Goal: Communication & Community: Answer question/provide support

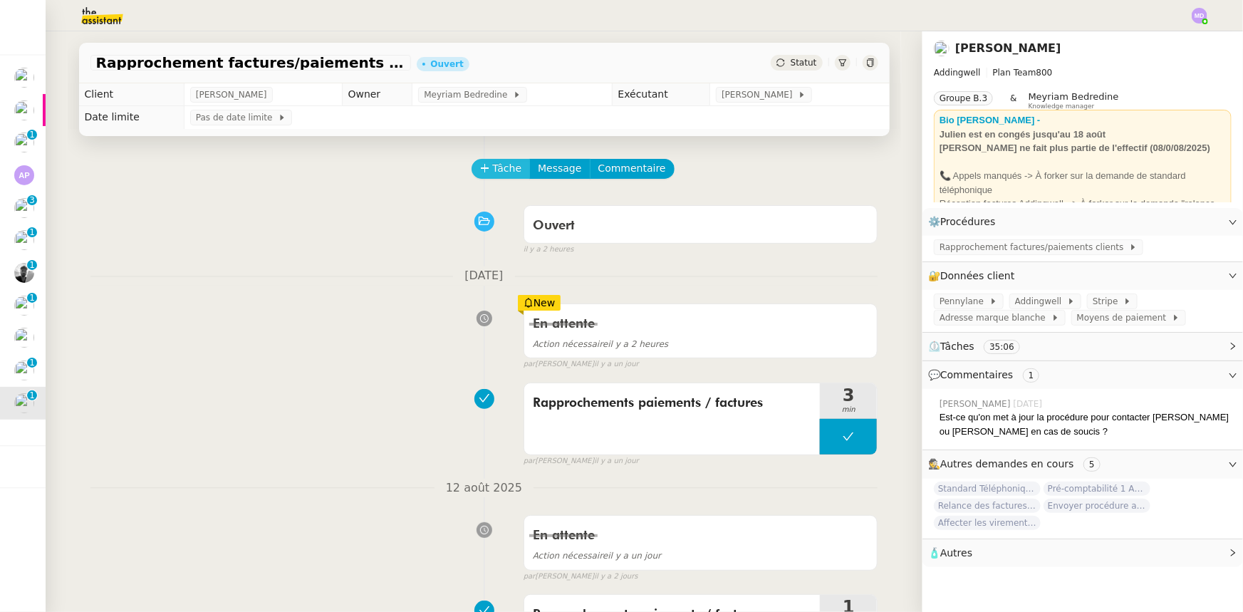
click at [480, 167] on icon at bounding box center [485, 168] width 10 height 10
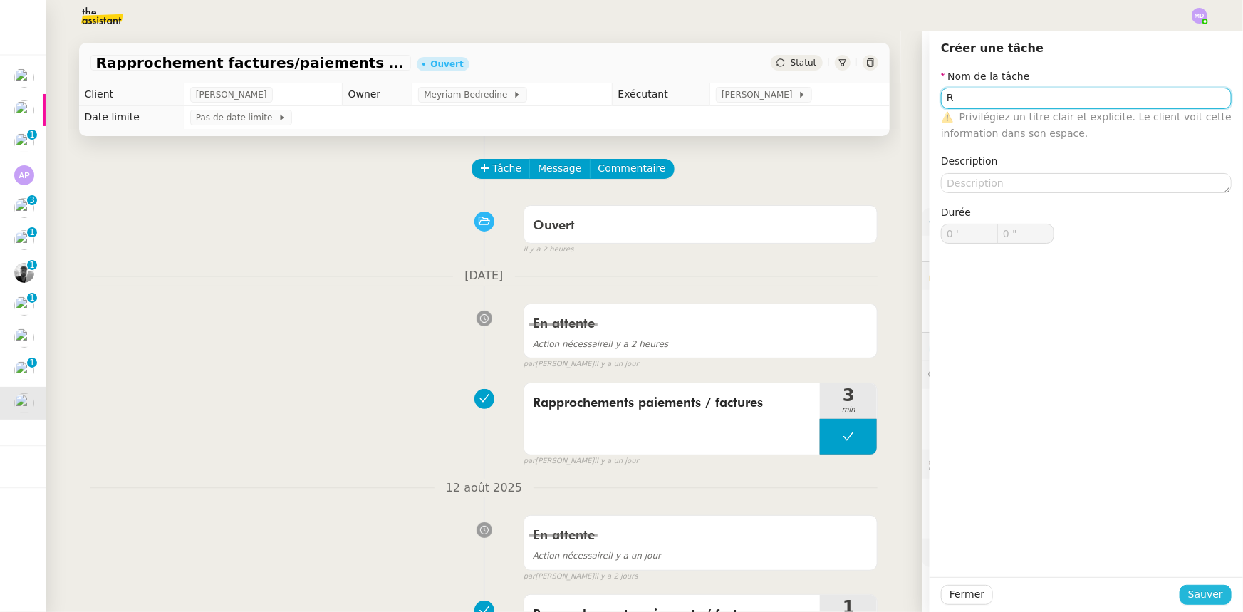
type input "R"
click at [1196, 591] on span "Sauver" at bounding box center [1205, 594] width 35 height 16
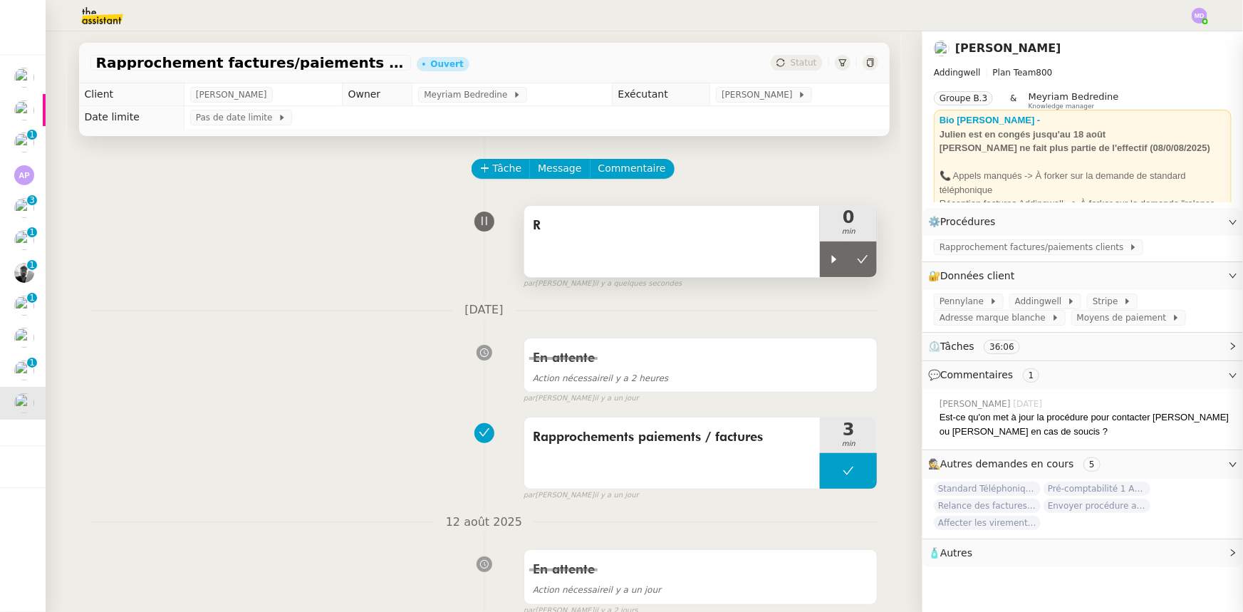
drag, startPoint x: 826, startPoint y: 274, endPoint x: 773, endPoint y: 270, distance: 53.6
click at [826, 274] on div at bounding box center [834, 260] width 28 height 36
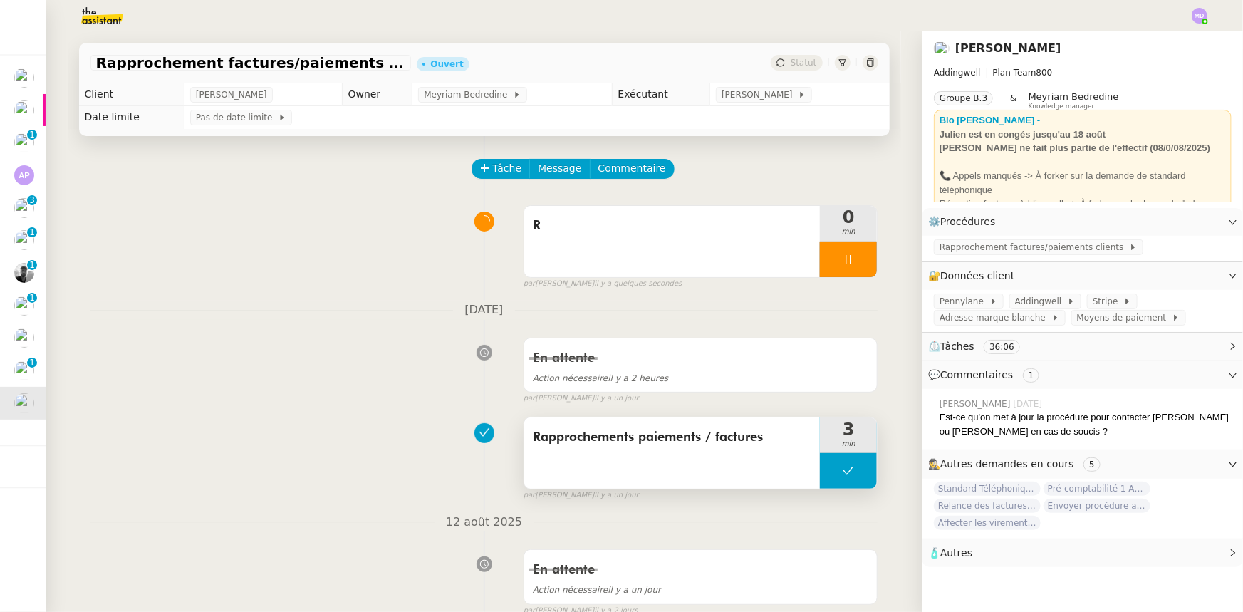
click at [650, 439] on span "Rapprochements paiements / factures" at bounding box center [672, 437] width 279 height 21
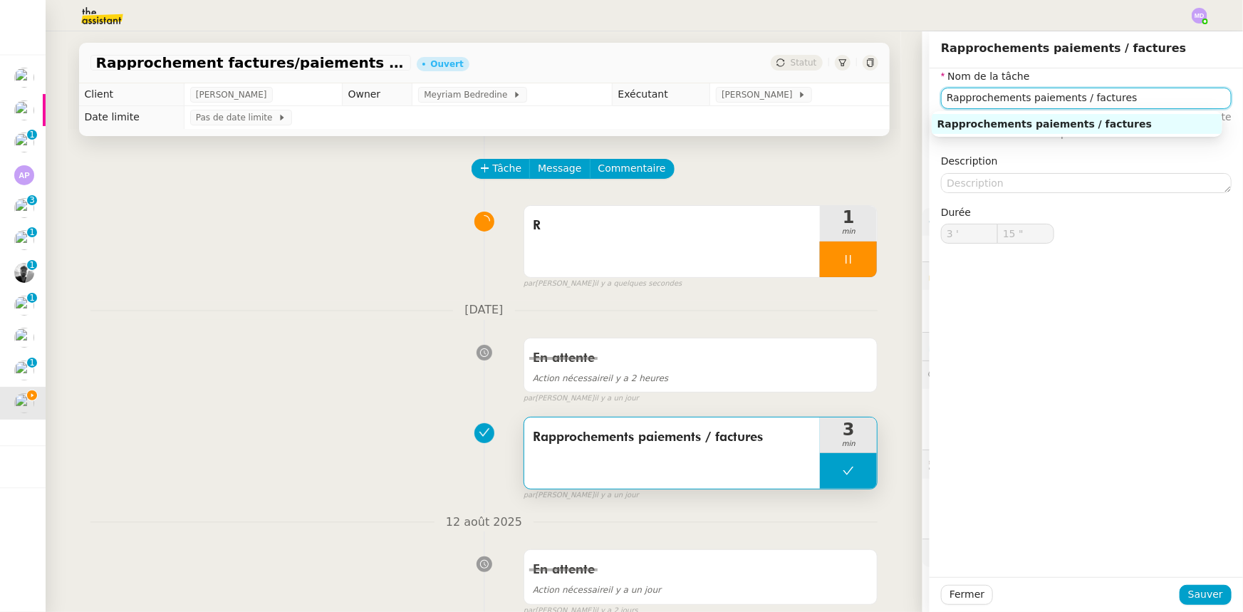
drag, startPoint x: 1109, startPoint y: 103, endPoint x: 891, endPoint y: 107, distance: 218.8
click at [891, 107] on app-ticket "Rapprochement factures/paiements clients - 1 août 2025 Ouvert Statut Client Jul…" at bounding box center [645, 321] width 1198 height 581
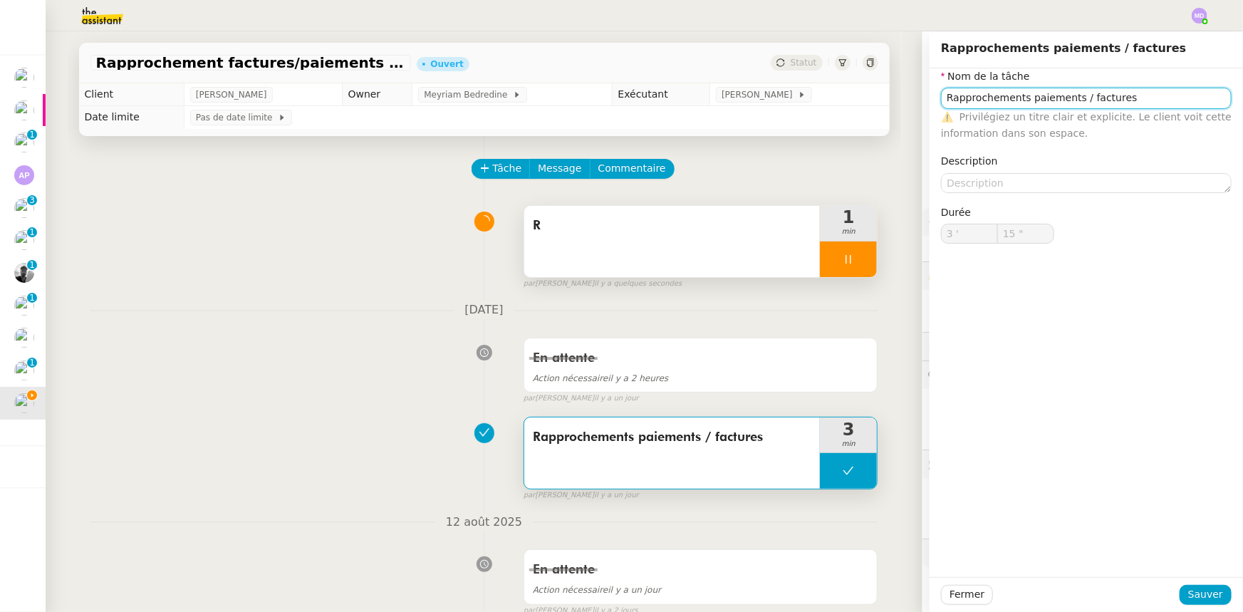
paste input "N'a pas d'attestation suivi visite initiale"
click at [1088, 94] on input "N'a pas d'attestation suivi visite initiale" at bounding box center [1086, 98] width 291 height 21
type input "N'a pas d'attestation suivi visite initiale"
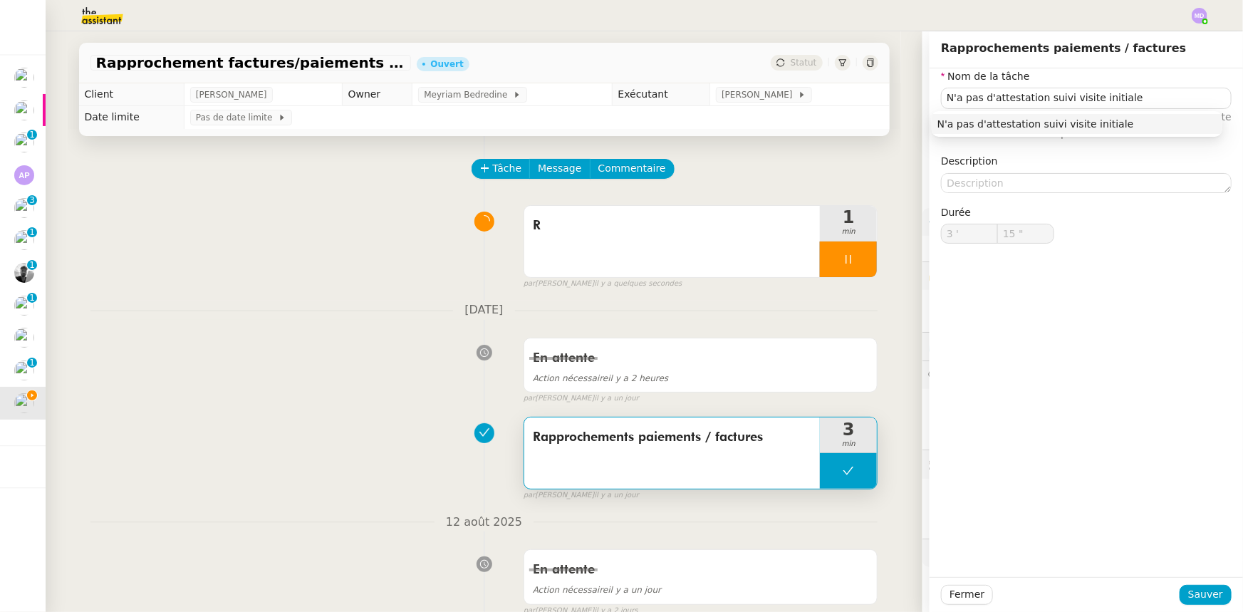
click at [670, 436] on span "Rapprochements paiements / factures" at bounding box center [672, 437] width 279 height 21
drag, startPoint x: 952, startPoint y: 604, endPoint x: 969, endPoint y: 593, distance: 20.5
click at [955, 601] on button "Fermer" at bounding box center [967, 595] width 52 height 20
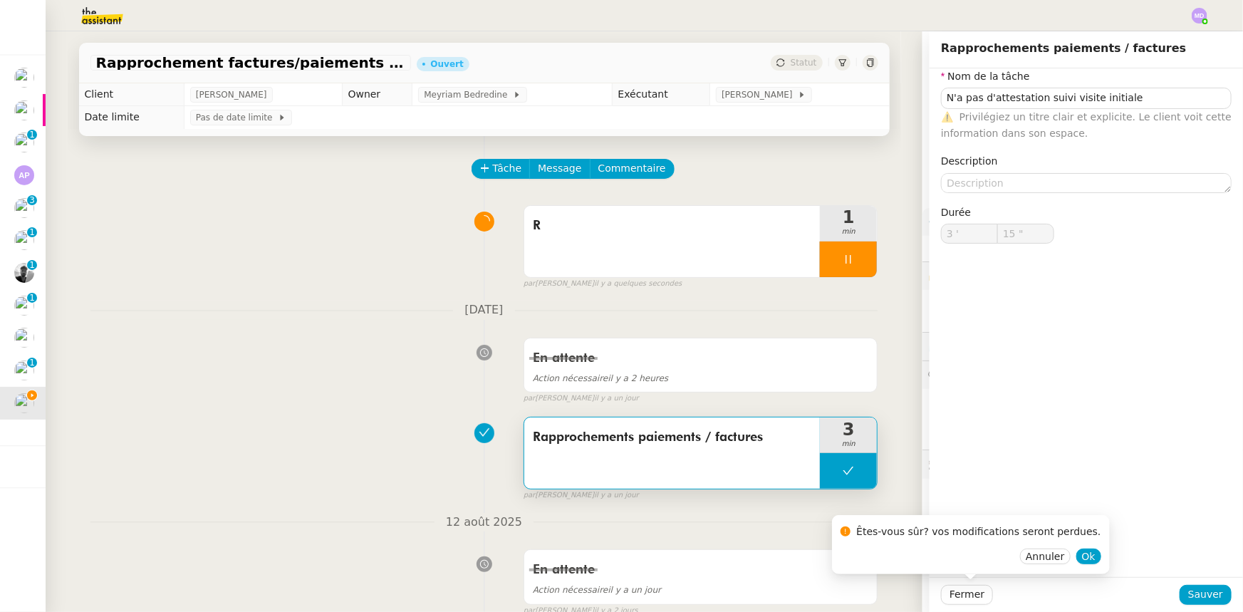
click at [1045, 554] on div "Annuler Ok" at bounding box center [971, 557] width 260 height 16
click at [1076, 555] on button "Ok" at bounding box center [1088, 557] width 25 height 16
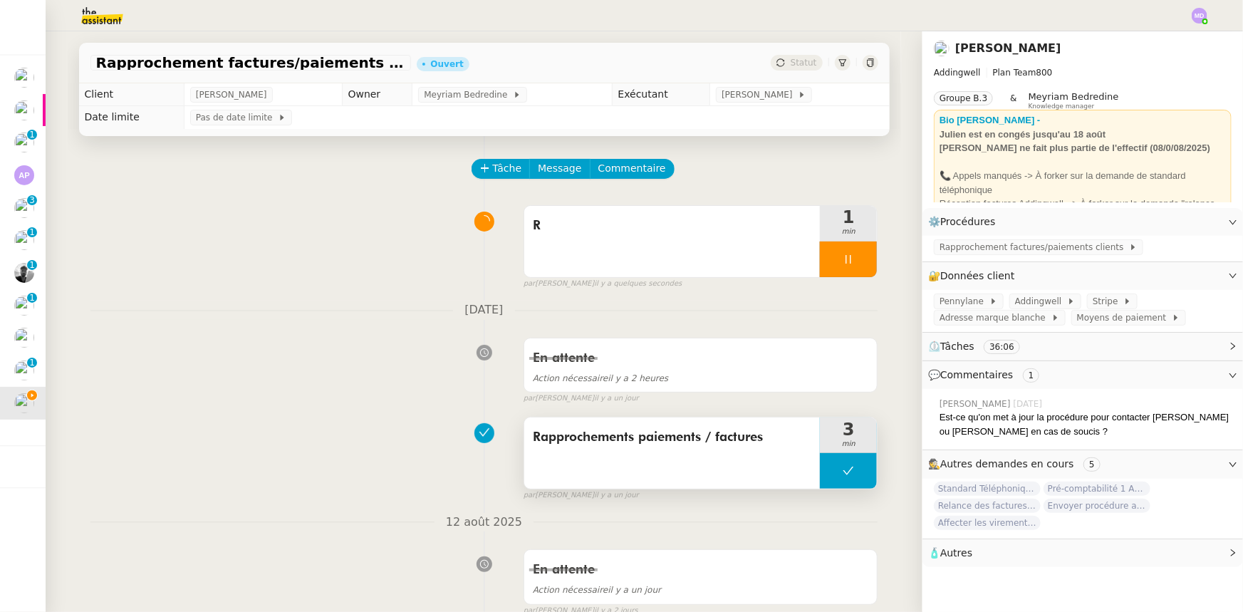
click at [681, 434] on span "Rapprochements paiements / factures" at bounding box center [672, 437] width 279 height 21
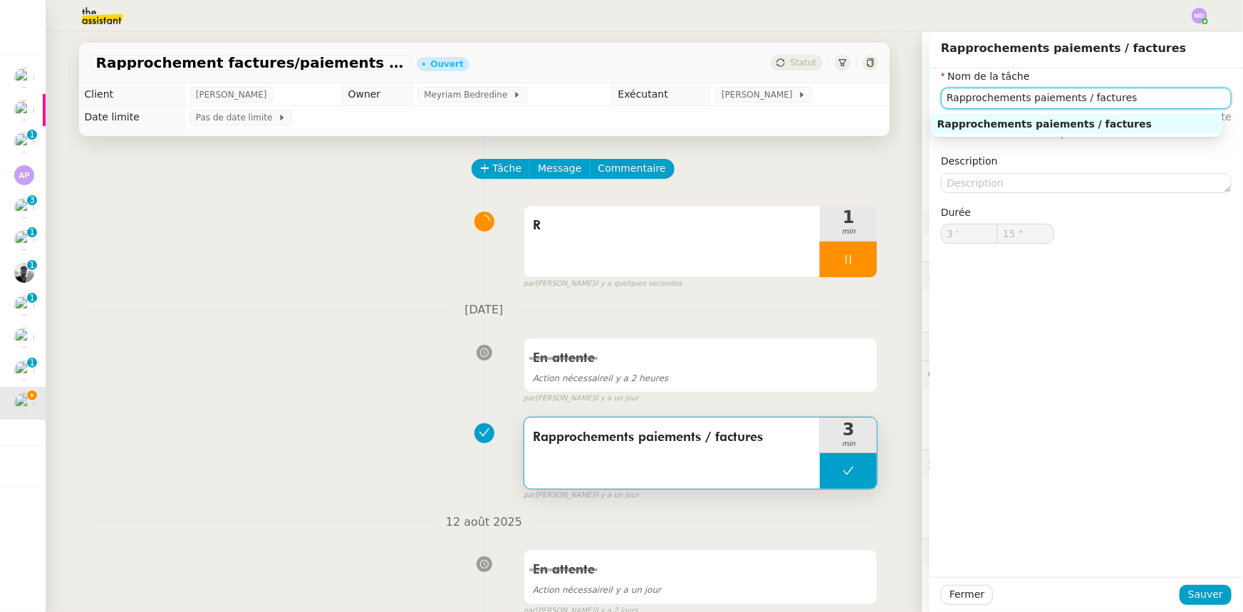
drag, startPoint x: 1161, startPoint y: 100, endPoint x: 848, endPoint y: 104, distance: 312.8
click at [848, 104] on app-ticket "Rapprochement factures/paiements clients - 1 août 2025 Ouvert Statut Client Jul…" at bounding box center [645, 321] width 1198 height 581
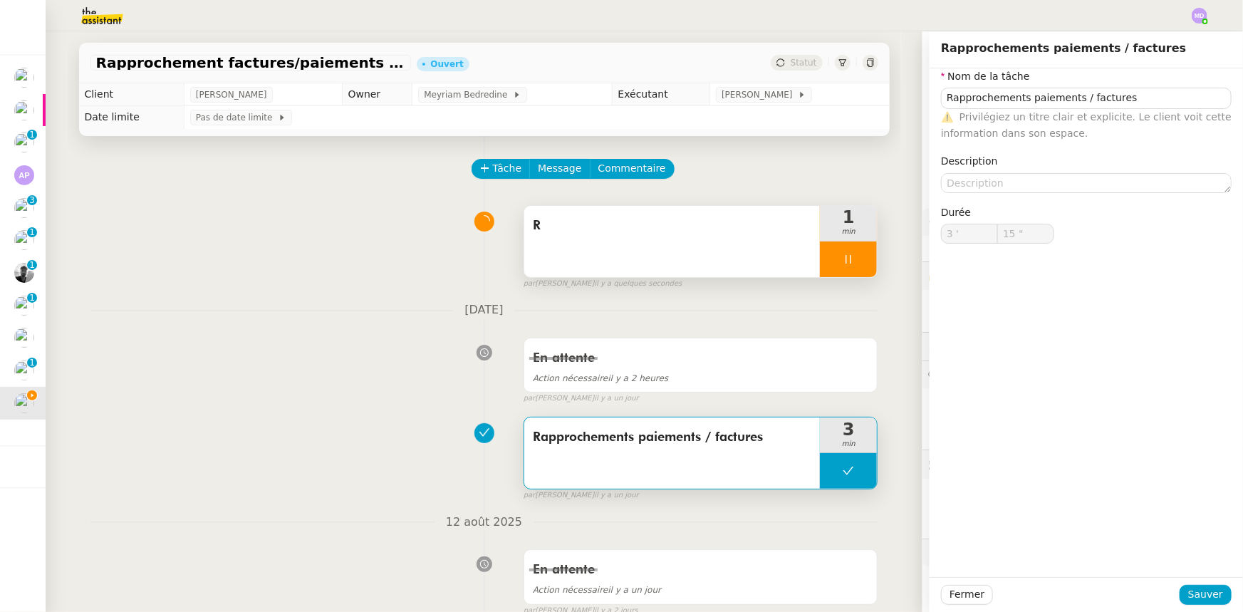
click at [635, 273] on div "R" at bounding box center [672, 241] width 296 height 71
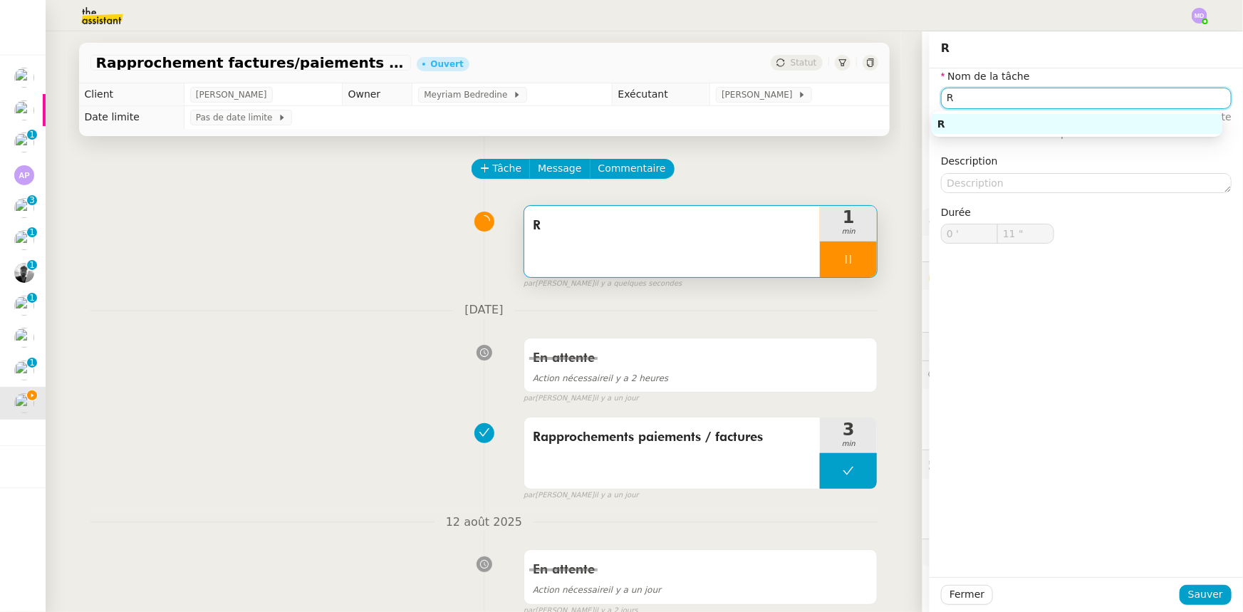
drag, startPoint x: 982, startPoint y: 105, endPoint x: 917, endPoint y: 100, distance: 65.8
click at [918, 98] on app-ticket "Rapprochement factures/paiements clients - 1 août 2025 Ouvert Statut Client Jul…" at bounding box center [645, 321] width 1198 height 581
paste input "approchements paiements / factures"
type input "Rapprochements paiements / factures"
type input "12 ""
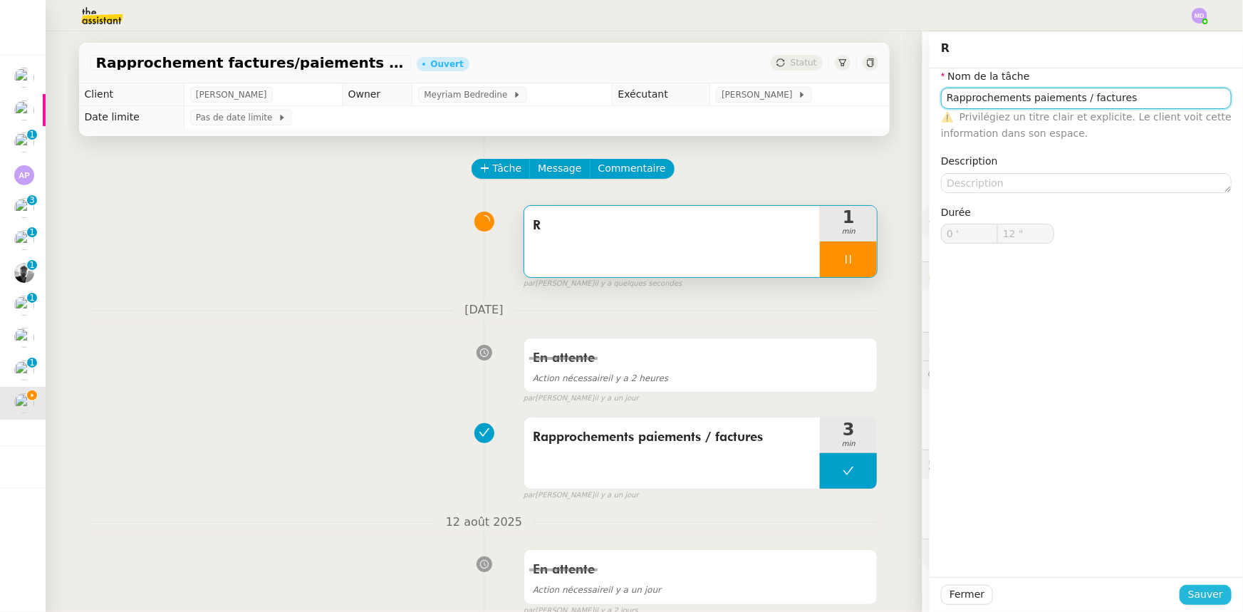
type input "Rapprochements paiements / factures"
click at [1200, 598] on span "Sauver" at bounding box center [1205, 594] width 35 height 16
type input "13 ""
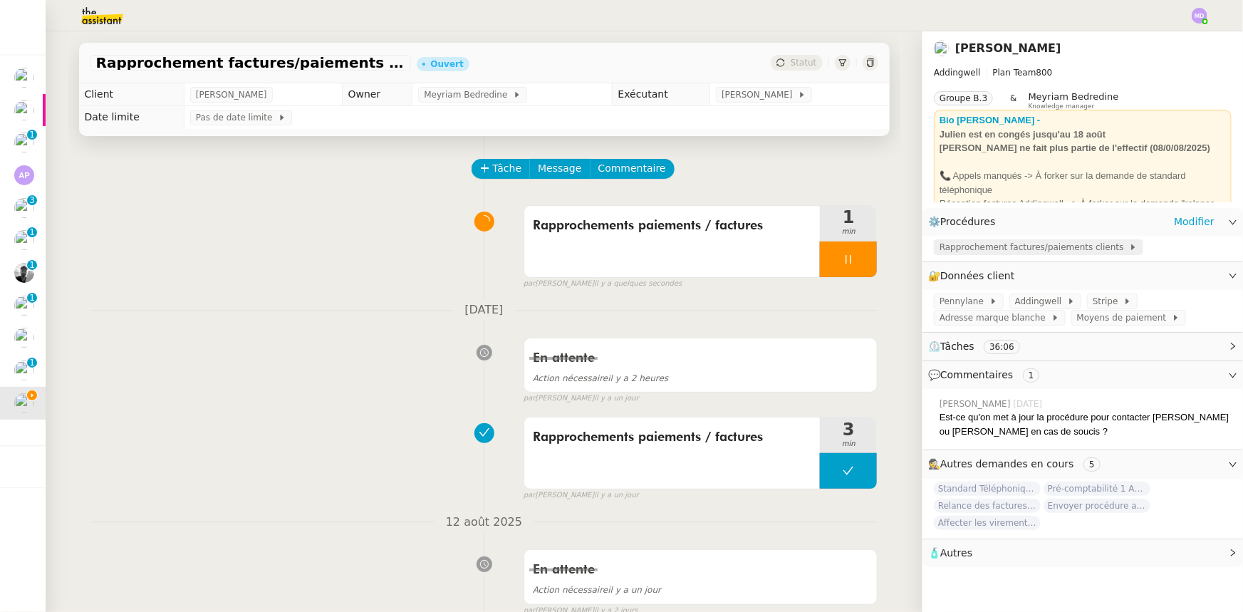
click at [962, 247] on span "Rapprochement factures/paiements clients" at bounding box center [1035, 247] width 190 height 14
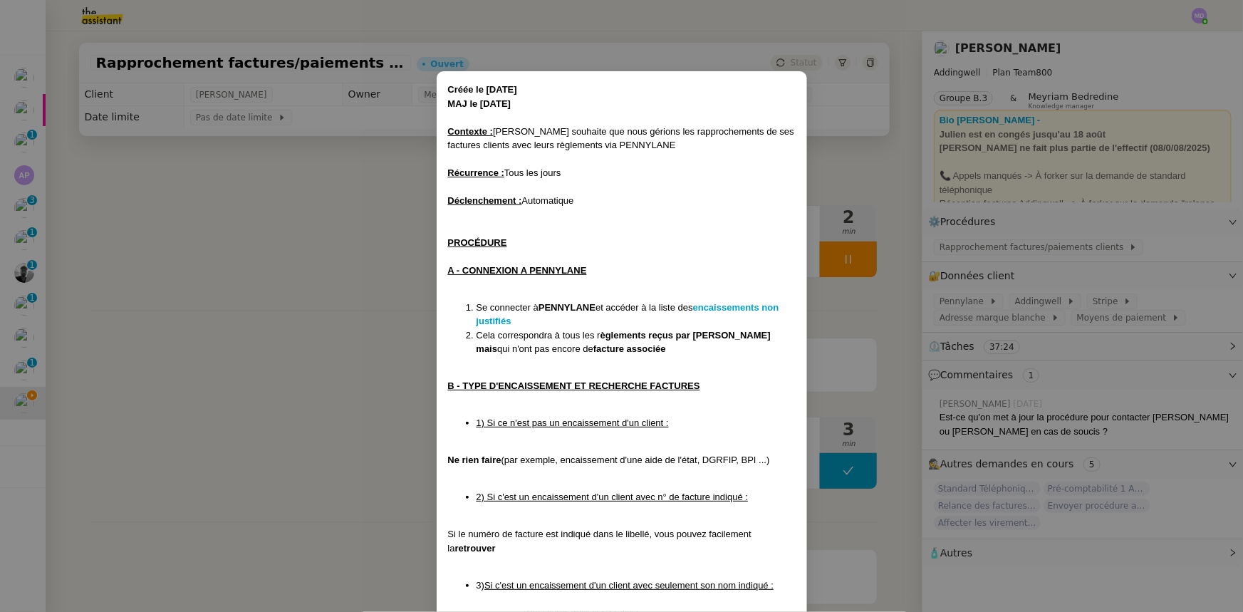
click at [71, 242] on nz-modal-container "Créée le 08/07/24 MAJ le 18/03/2025 Contexte : Julien souhaite que nous gérions…" at bounding box center [621, 306] width 1243 height 612
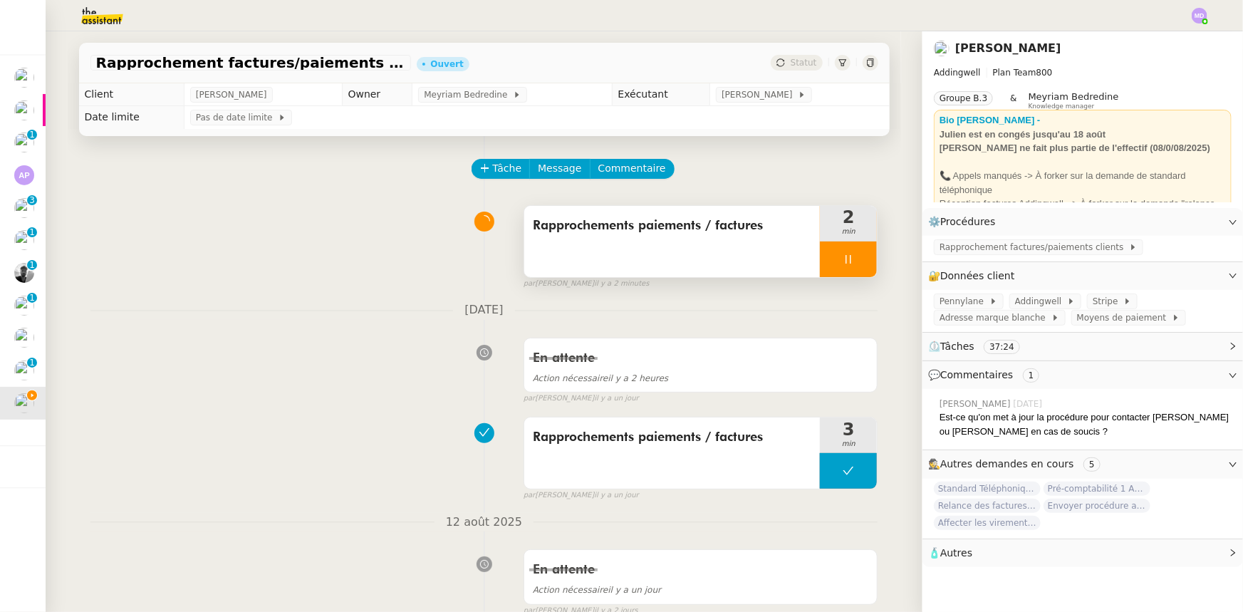
click at [843, 254] on icon at bounding box center [848, 259] width 11 height 11
drag, startPoint x: 852, startPoint y: 257, endPoint x: 156, endPoint y: 264, distance: 696.1
click at [857, 257] on icon at bounding box center [862, 259] width 11 height 11
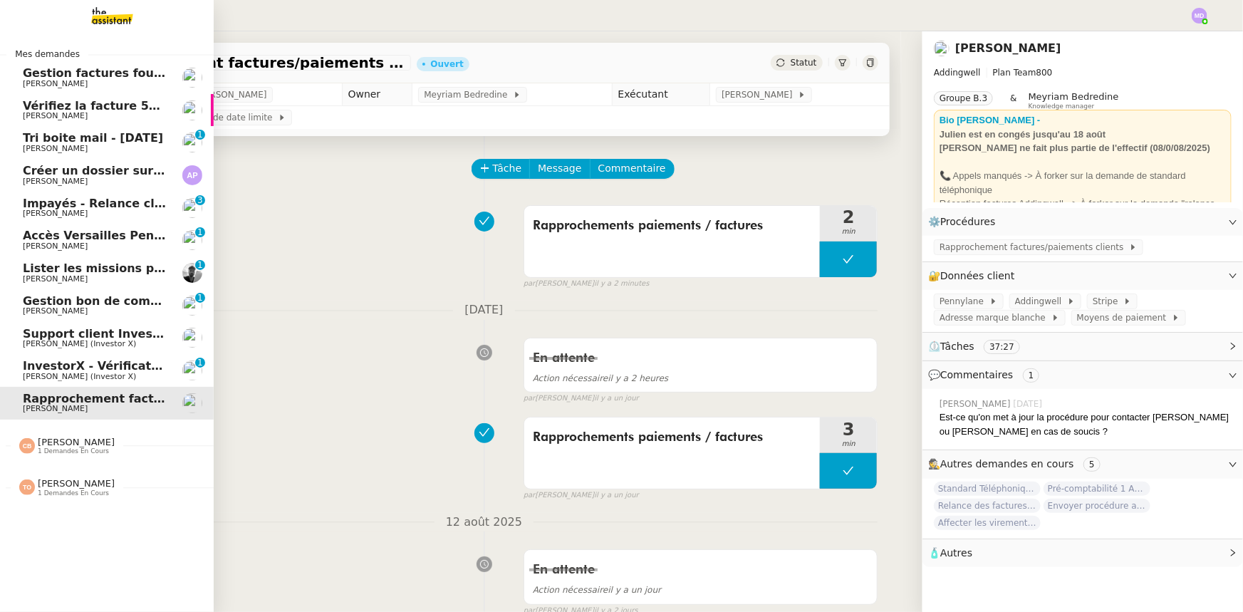
click at [76, 358] on link "InvestorX - Vérification des KYC Cédric Tempestini (Investor X) 0 1 2 3 4 5 6 7…" at bounding box center [107, 370] width 214 height 33
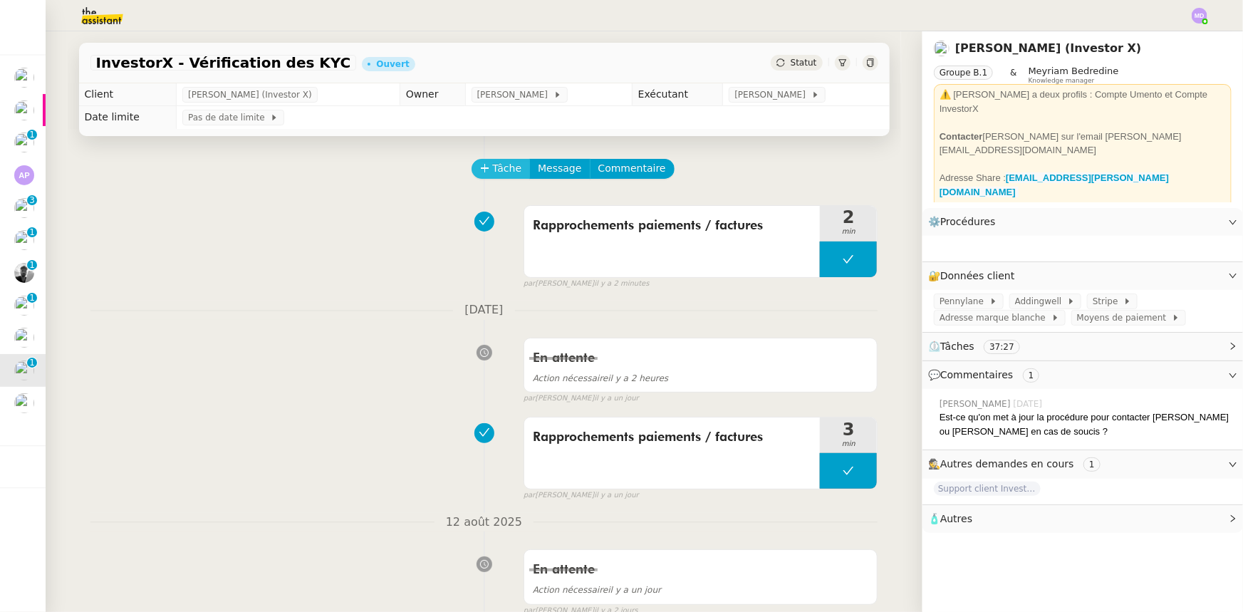
click at [493, 168] on span "Tâche" at bounding box center [507, 168] width 29 height 16
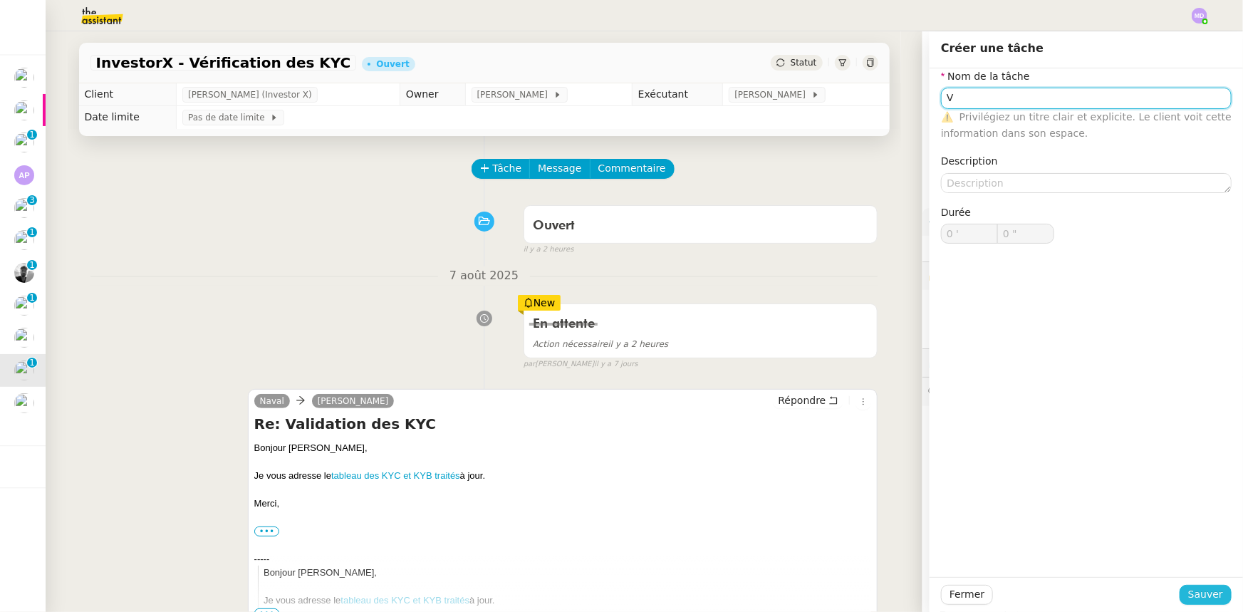
type input "V"
click at [1201, 591] on span "Sauver" at bounding box center [1205, 594] width 35 height 16
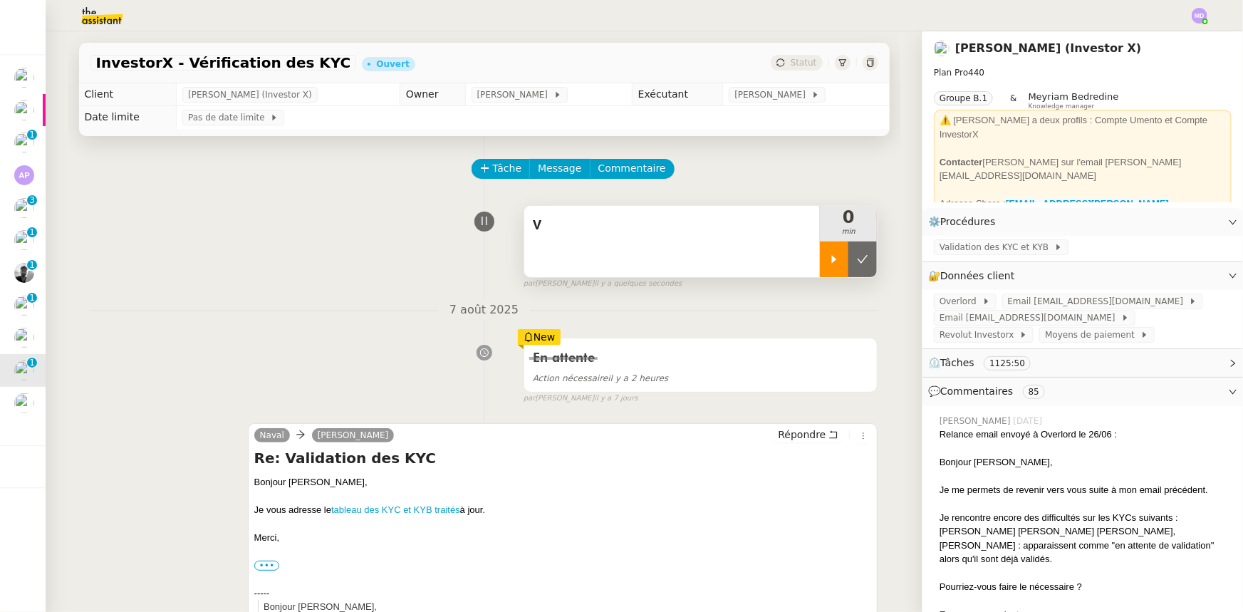
click at [832, 260] on icon at bounding box center [834, 259] width 5 height 8
click at [762, 255] on div "V" at bounding box center [672, 241] width 296 height 71
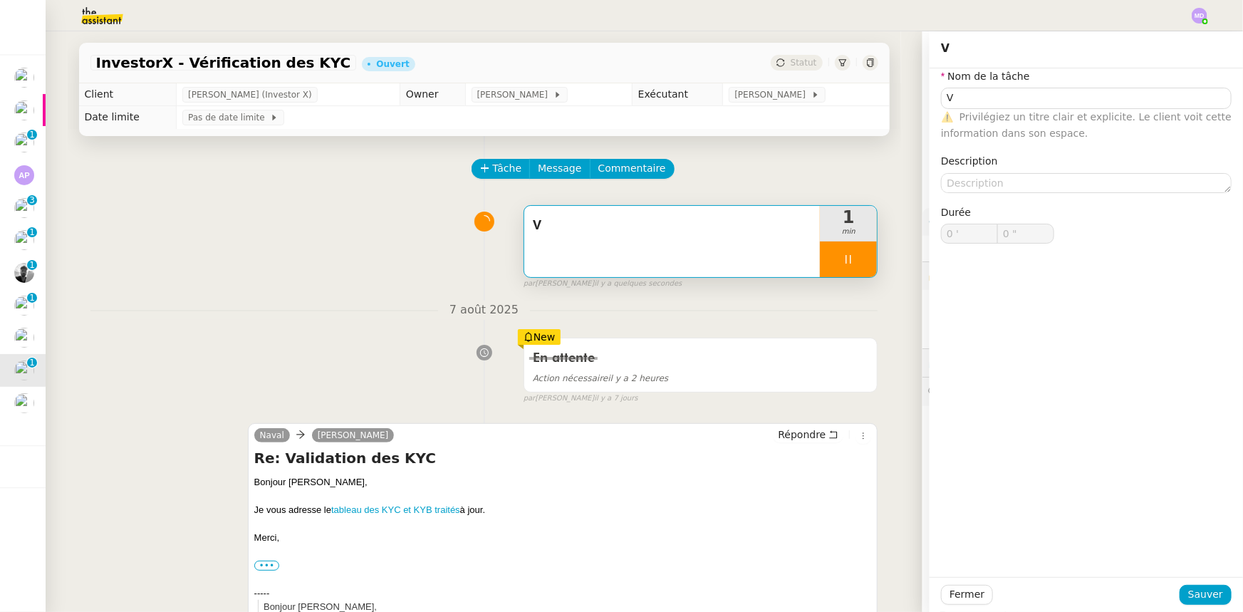
type input "V"
type input "0 '"
type input "1 ""
type input "V"
type input "0 '"
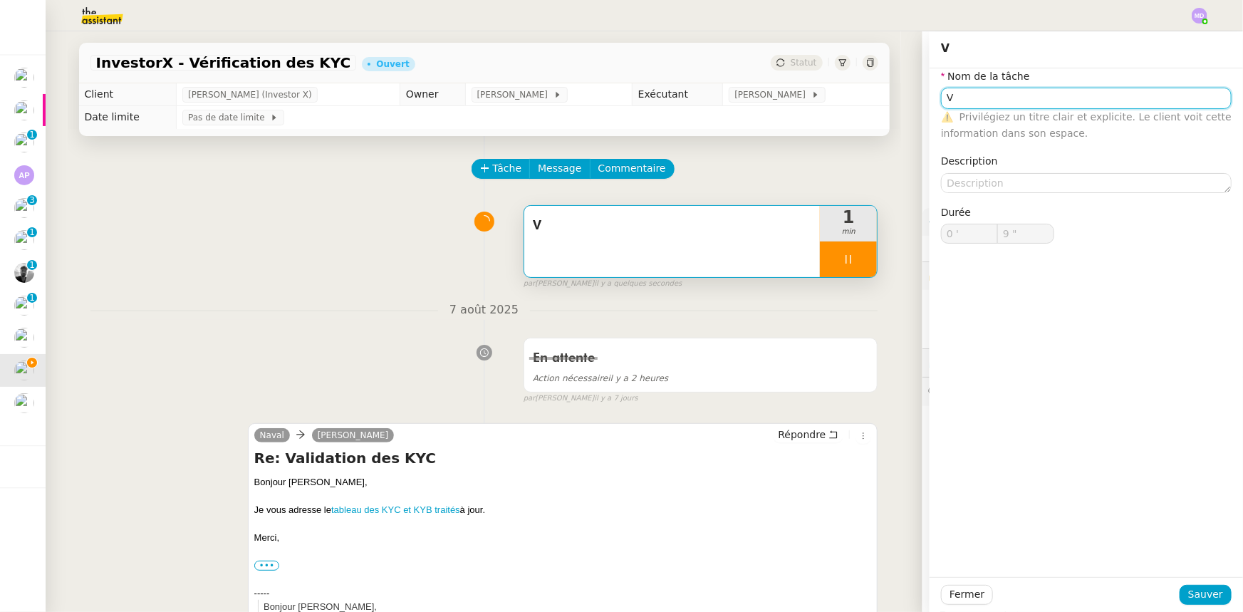
click at [1006, 98] on input "V" at bounding box center [1086, 98] width 291 height 21
type input "10 ""
type input "Véri"
type input "11 ""
type input "Vérificato"
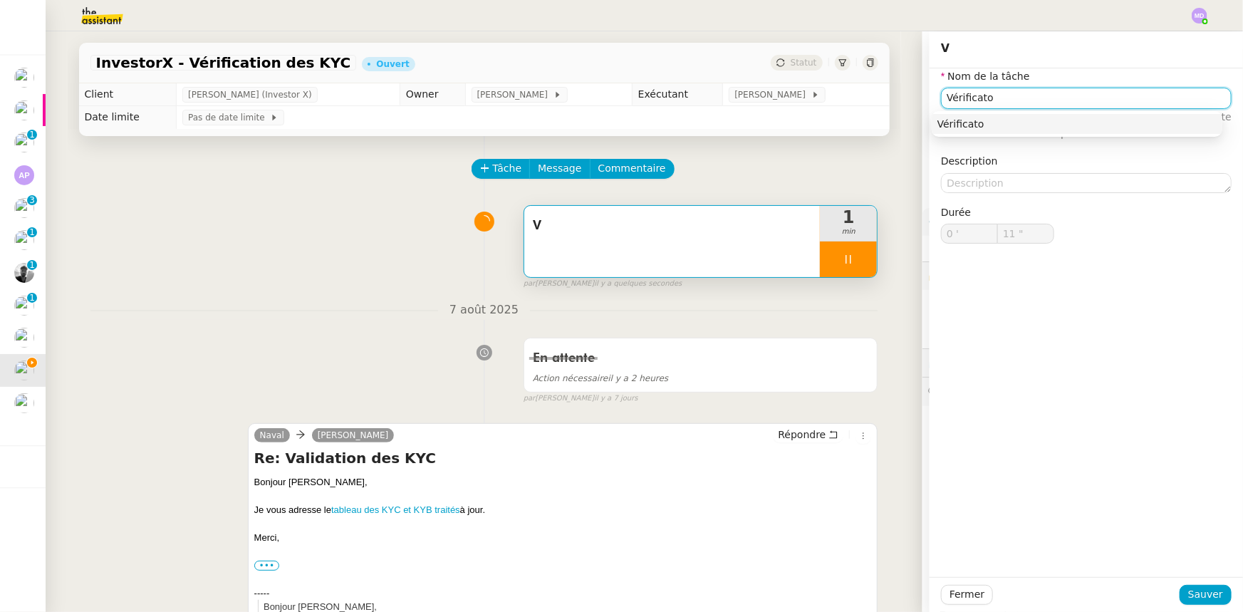
type input "12 ""
type input "Vérification des"
type input "13 ""
type input "Vérification des KYC"
type input "15 ""
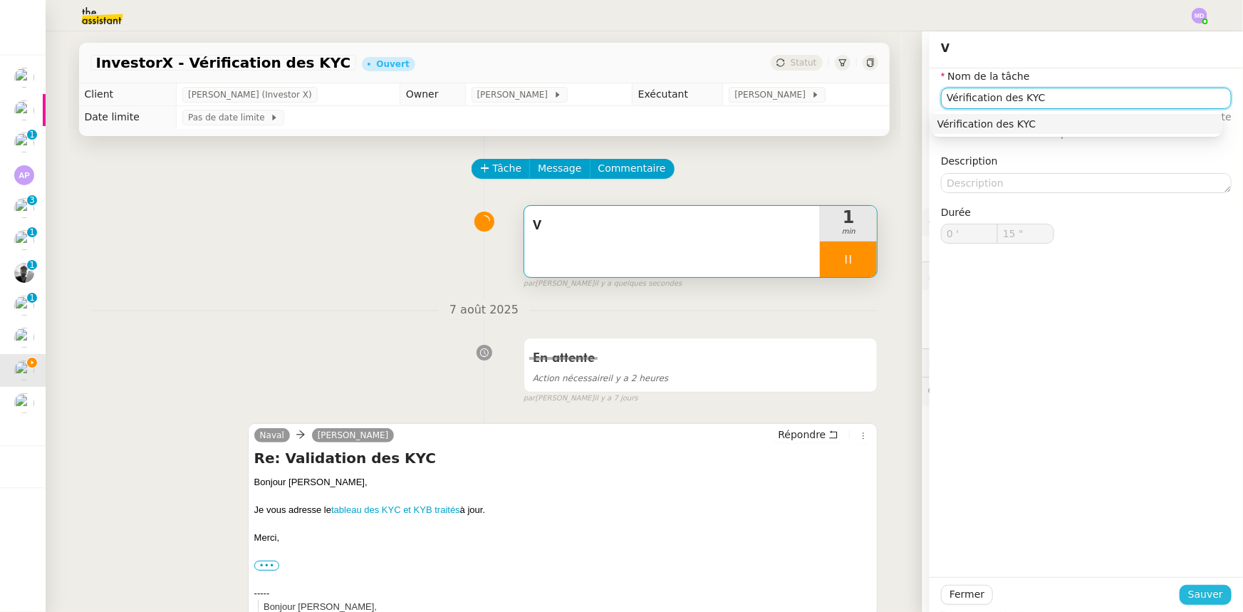
type input "Vérification des KYC"
click at [1197, 592] on span "Sauver" at bounding box center [1205, 594] width 35 height 16
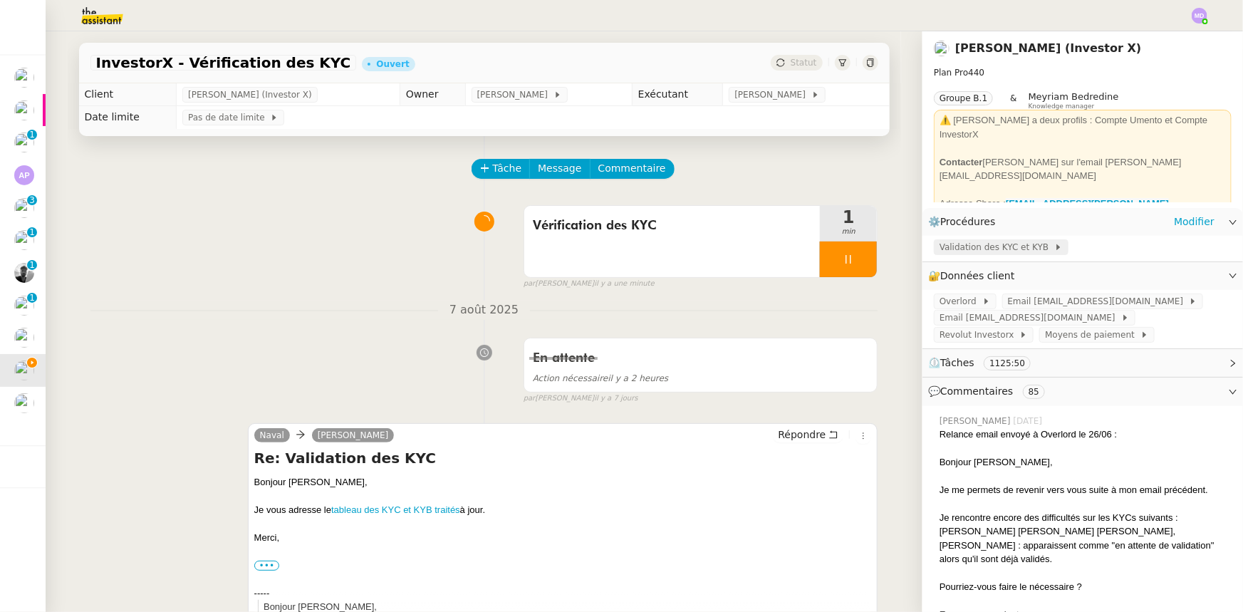
click at [979, 250] on span "Validation des KYC et KYB" at bounding box center [997, 247] width 115 height 14
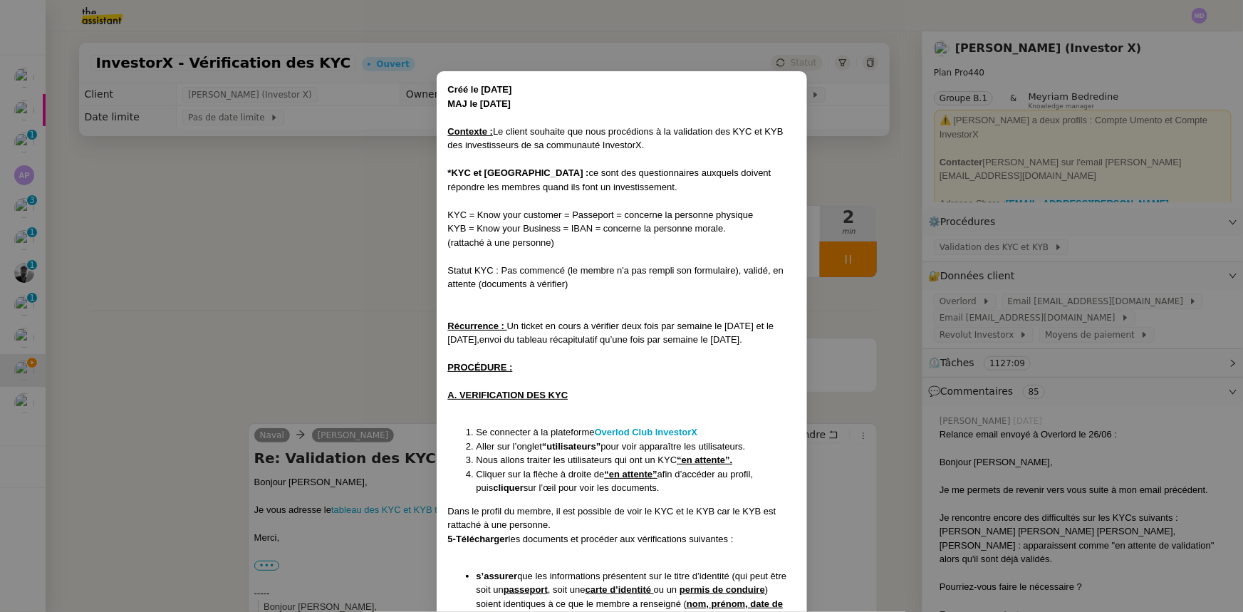
click at [375, 343] on nz-modal-container "Créé le [DATE] MAJ le [DATE] Contexte : Le client souhaite que nous procédions …" at bounding box center [621, 306] width 1243 height 612
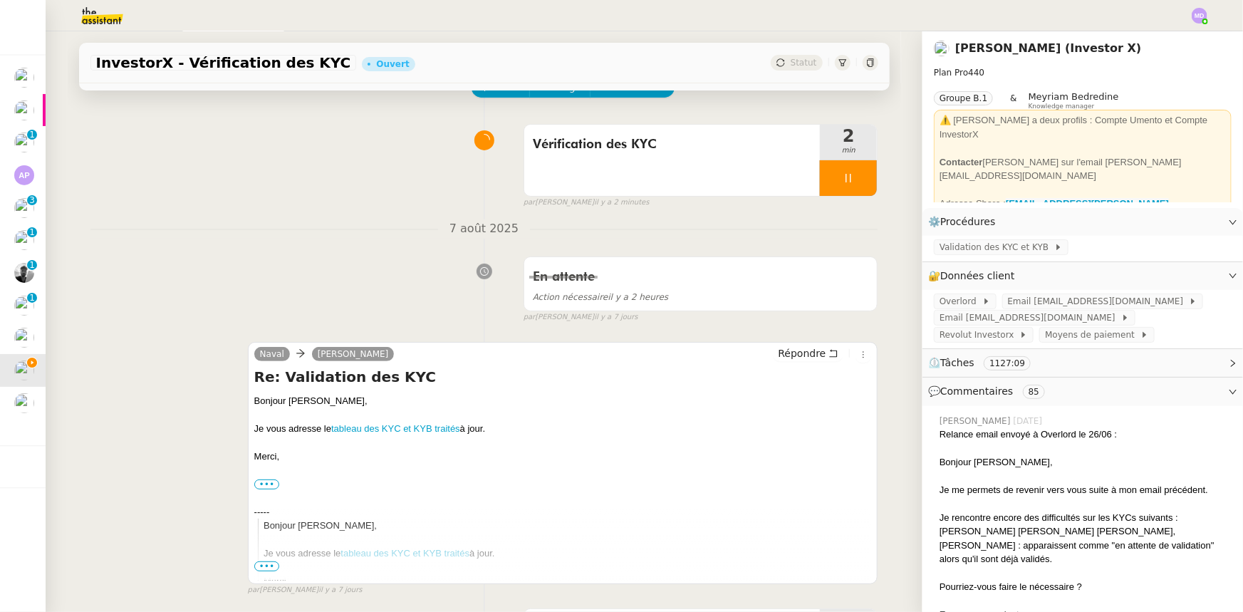
scroll to position [259, 0]
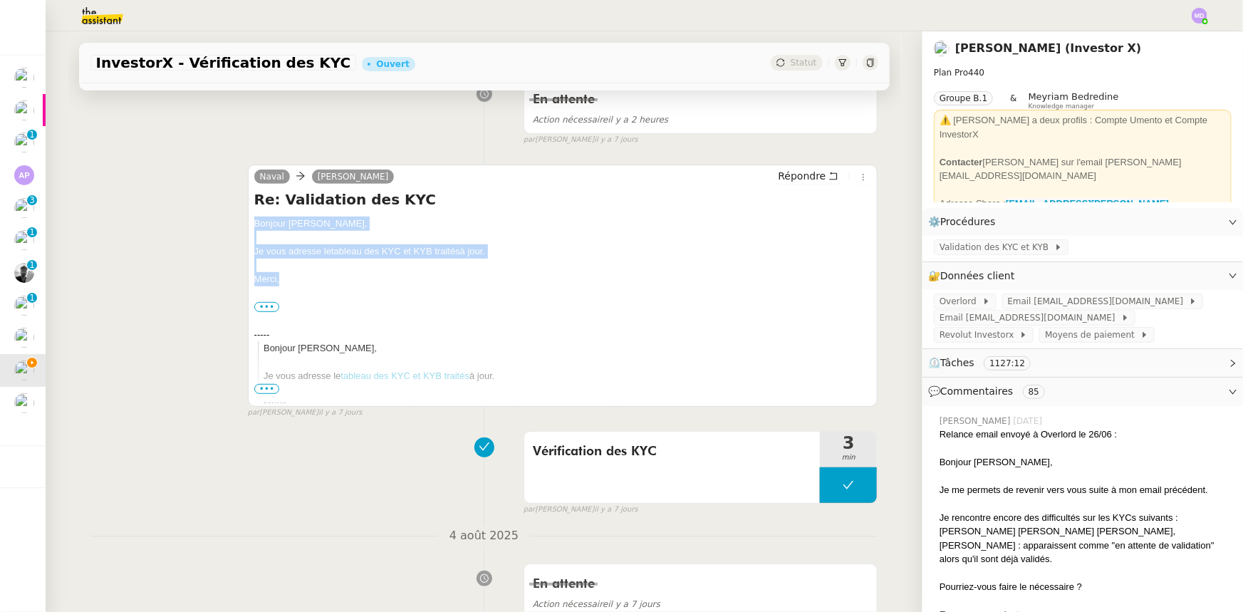
drag, startPoint x: 280, startPoint y: 286, endPoint x: 247, endPoint y: 228, distance: 67.3
click at [248, 228] on div "Naval [PERSON_NAME] Répondre Re: Validation des KYC Bonjour [PERSON_NAME], Je v…" at bounding box center [563, 286] width 630 height 242
copy div "Bonjour [PERSON_NAME], Je vous adresse le tableau des KYC et KYB traités à jour…"
click at [811, 170] on span "Répondre" at bounding box center [802, 176] width 48 height 14
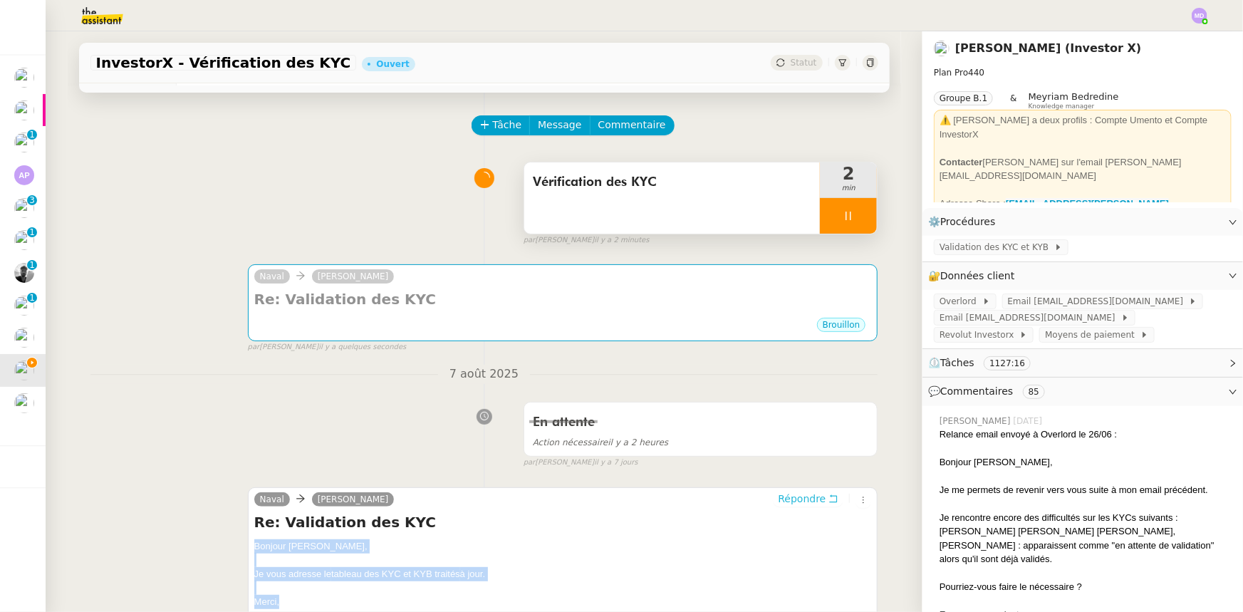
scroll to position [0, 0]
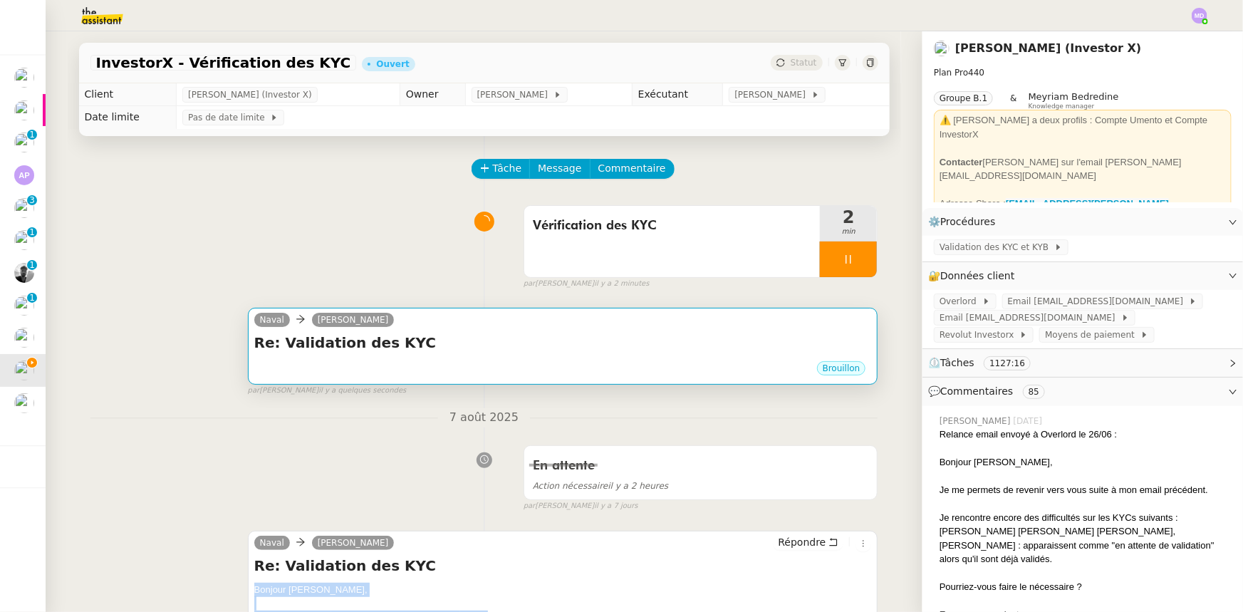
click at [543, 355] on div "Re: Validation des KYC •••" at bounding box center [563, 346] width 618 height 27
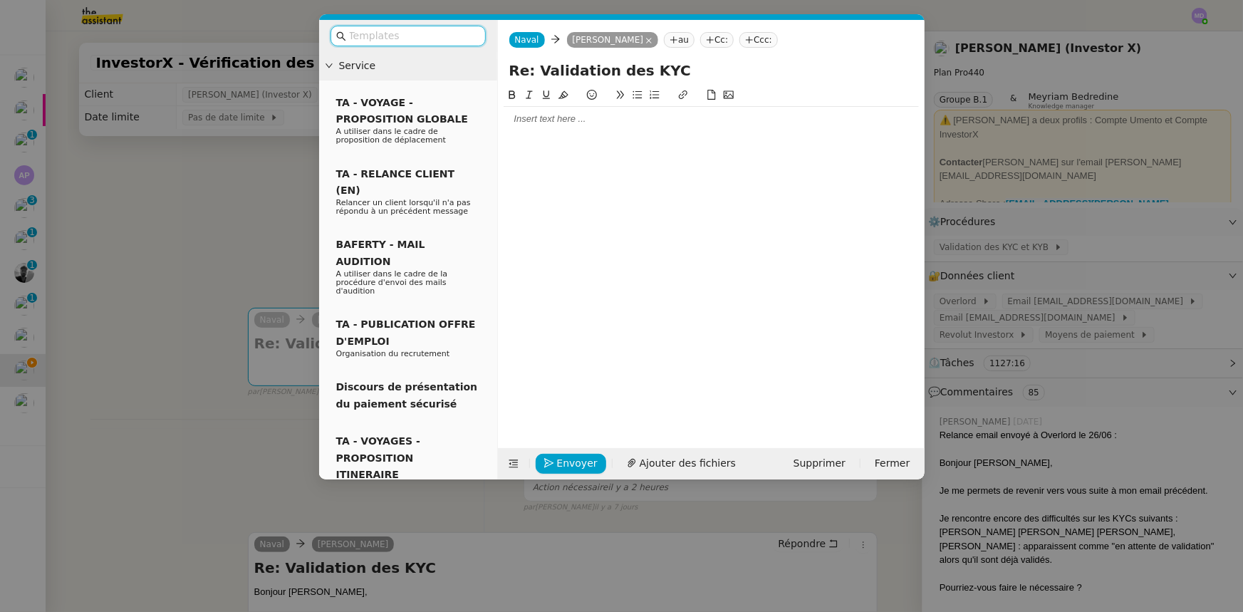
click at [568, 122] on div at bounding box center [711, 119] width 415 height 13
paste div
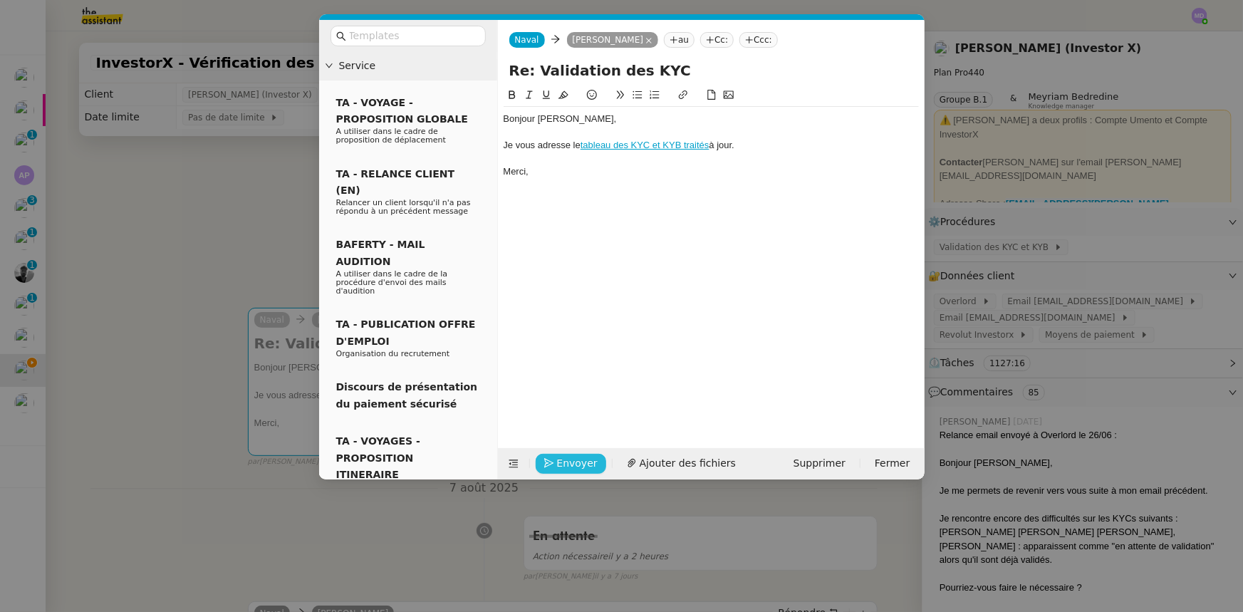
click at [574, 455] on span "Envoyer" at bounding box center [577, 463] width 41 height 16
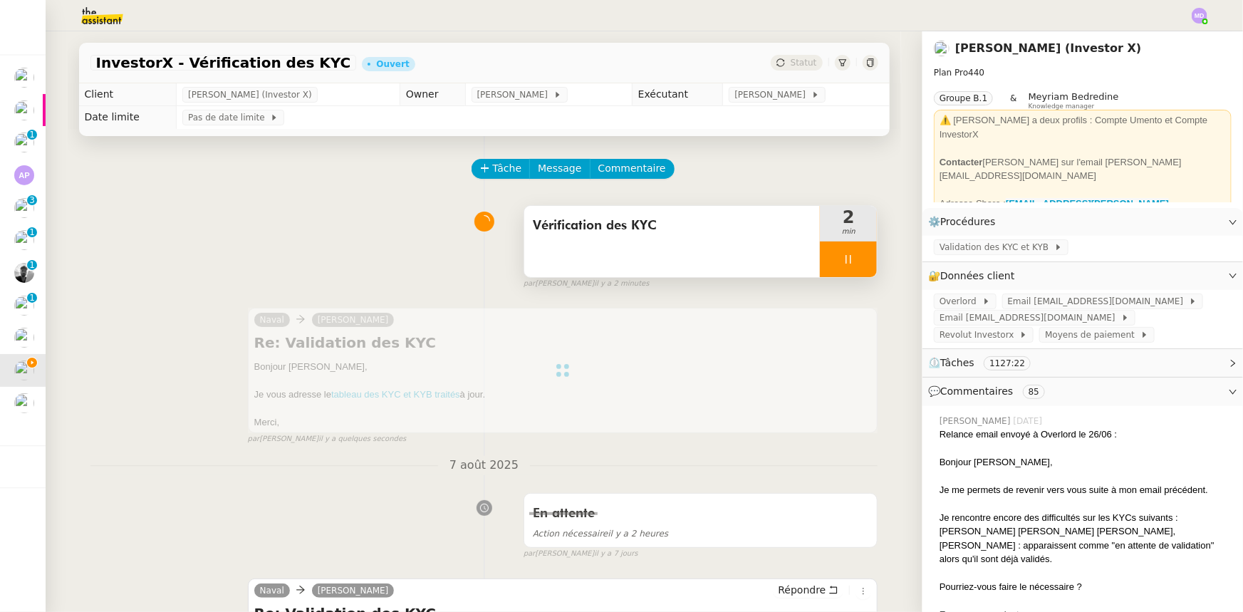
click at [858, 260] on div at bounding box center [848, 260] width 57 height 36
click at [858, 260] on button at bounding box center [863, 260] width 28 height 36
